Goal: Register for event/course

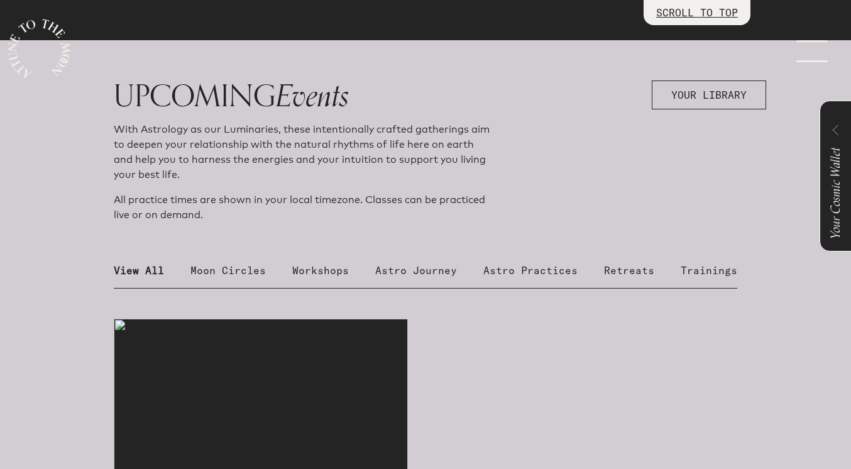
scroll to position [416, 0]
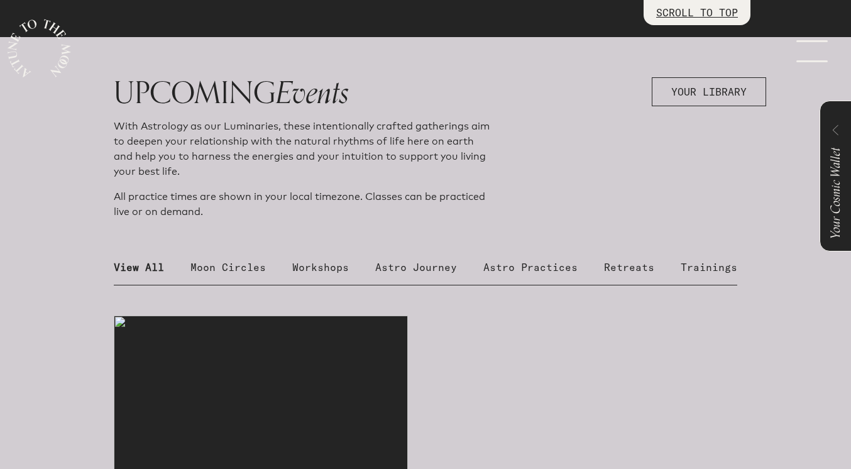
click at [221, 263] on p "Moon Circles" at bounding box center [228, 267] width 75 height 15
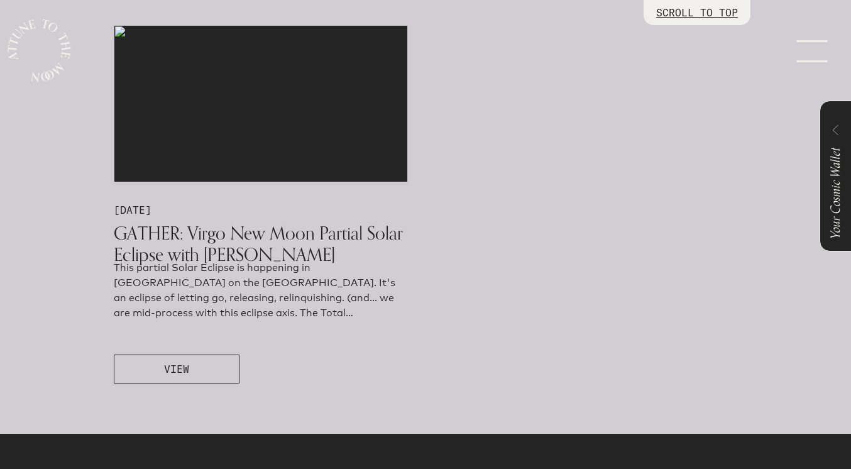
scroll to position [707, 0]
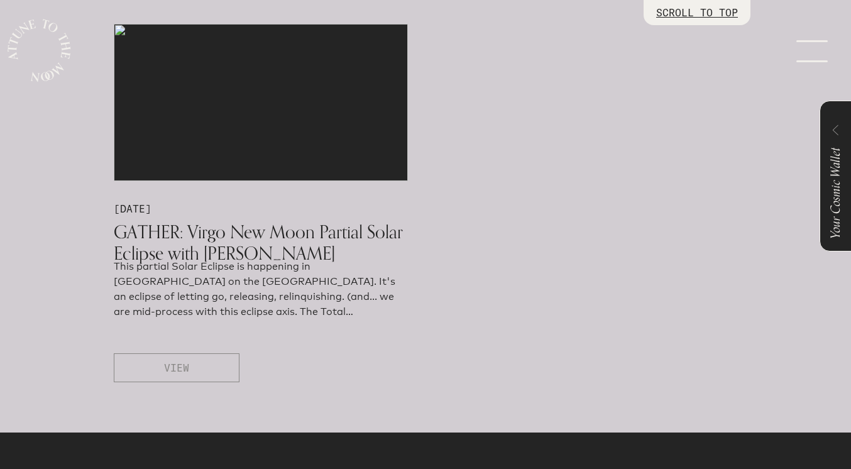
click at [200, 364] on button "VIEW" at bounding box center [177, 367] width 126 height 29
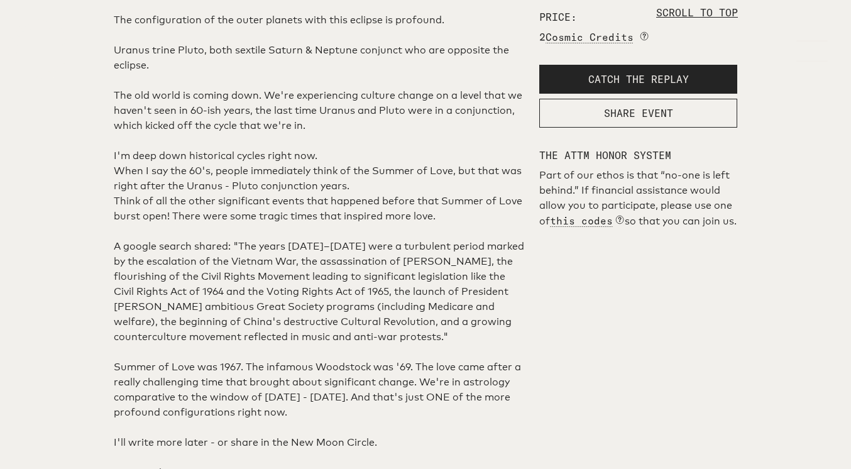
scroll to position [646, 0]
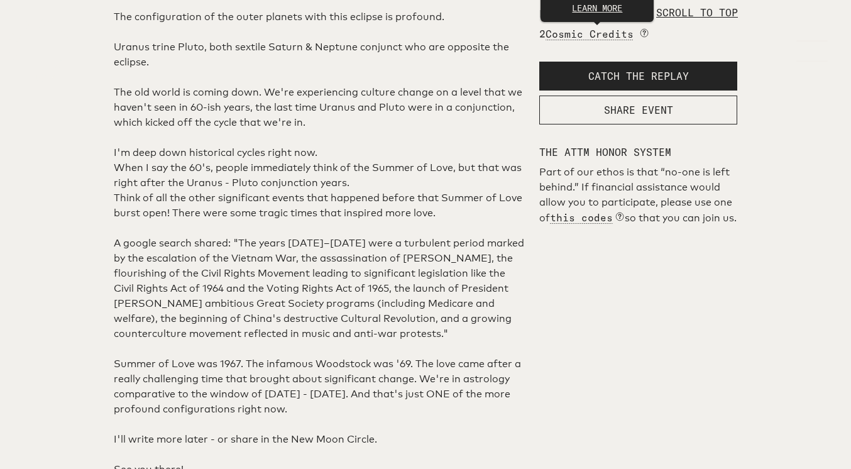
click at [569, 40] on span "Cosmic Credits" at bounding box center [590, 34] width 88 height 13
click at [477, 40] on p at bounding box center [319, 32] width 411 height 15
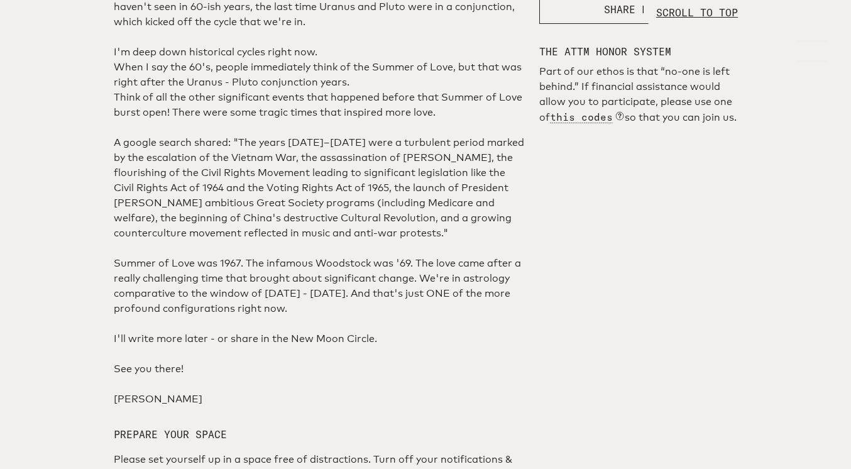
scroll to position [779, 0]
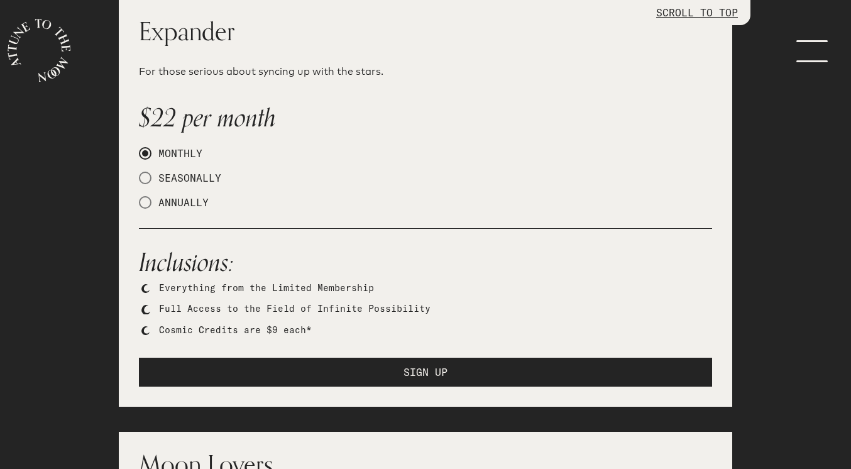
scroll to position [619, 0]
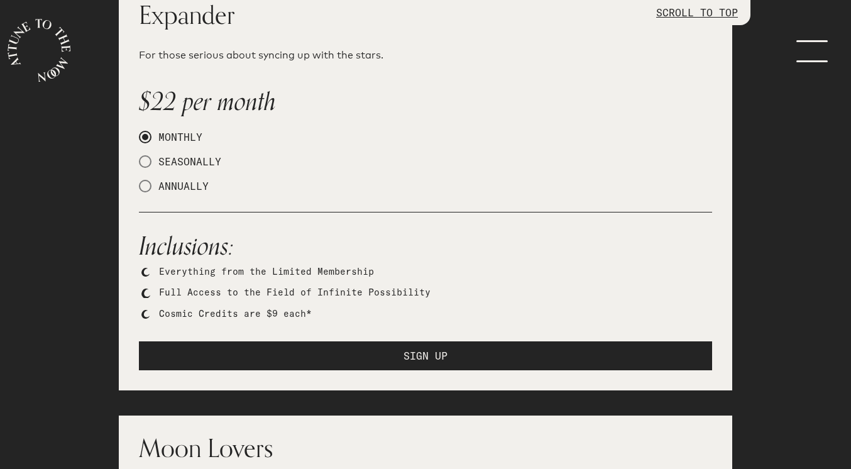
click at [816, 57] on link "menu" at bounding box center [820, 50] width 63 height 101
